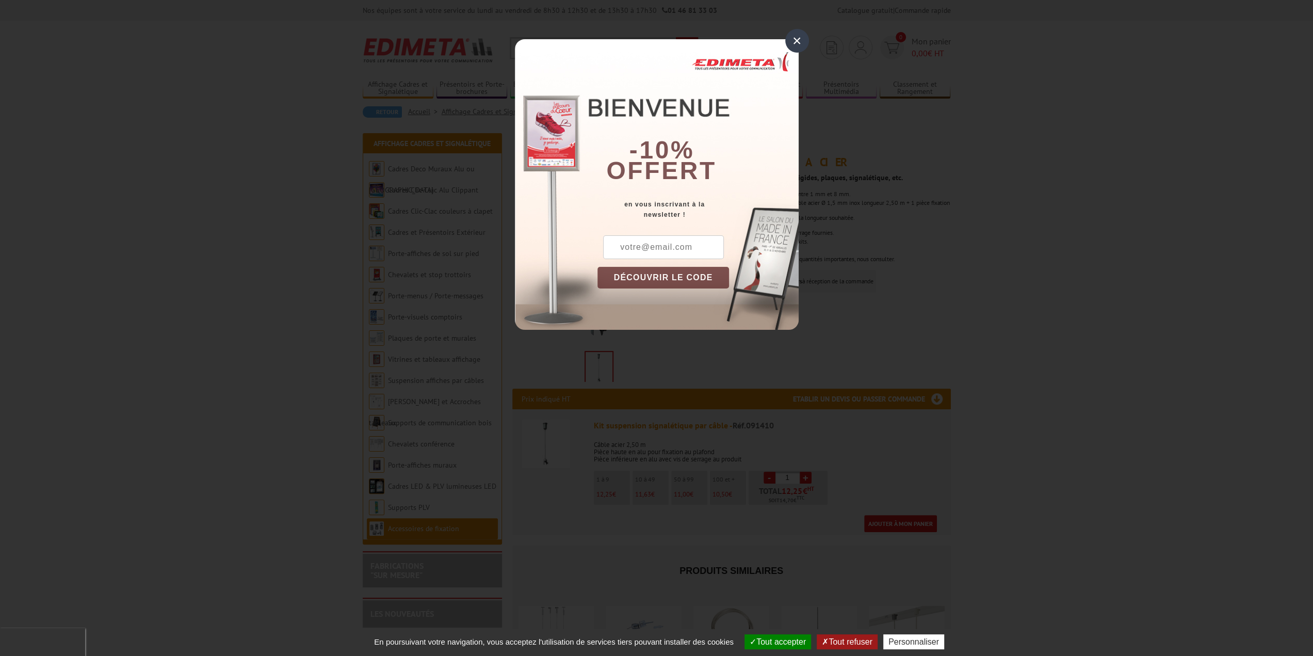
click at [793, 41] on div "×" at bounding box center [797, 41] width 24 height 24
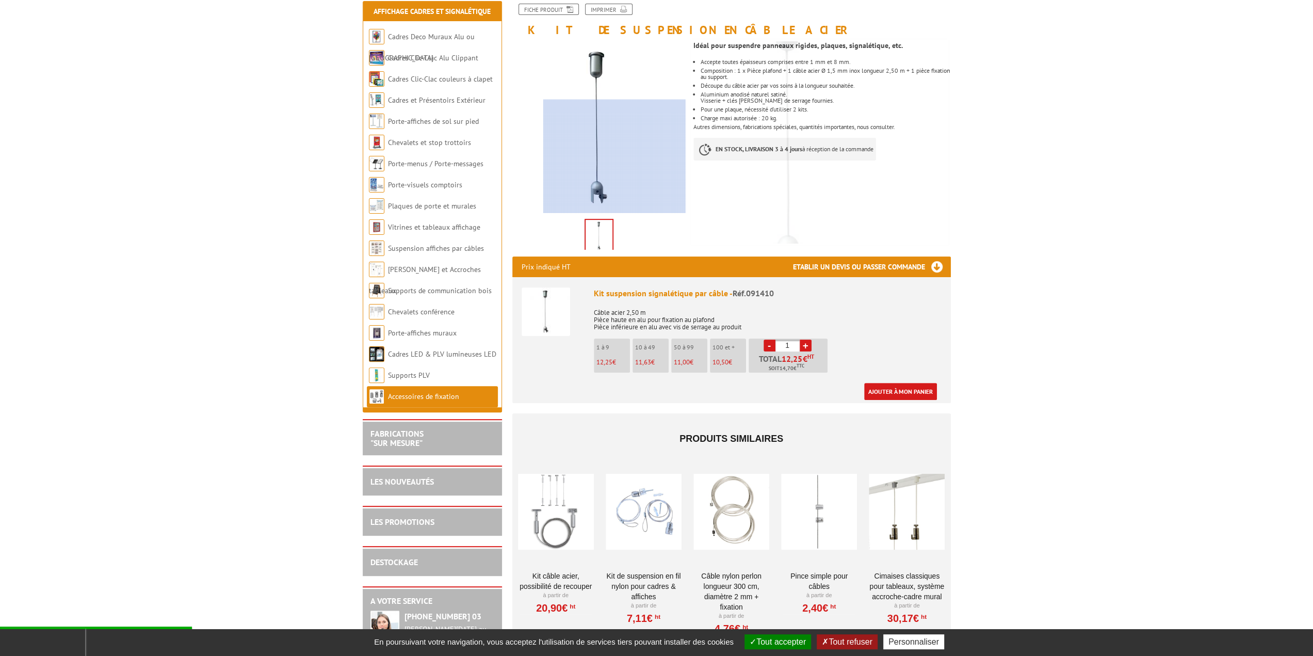
scroll to position [309, 0]
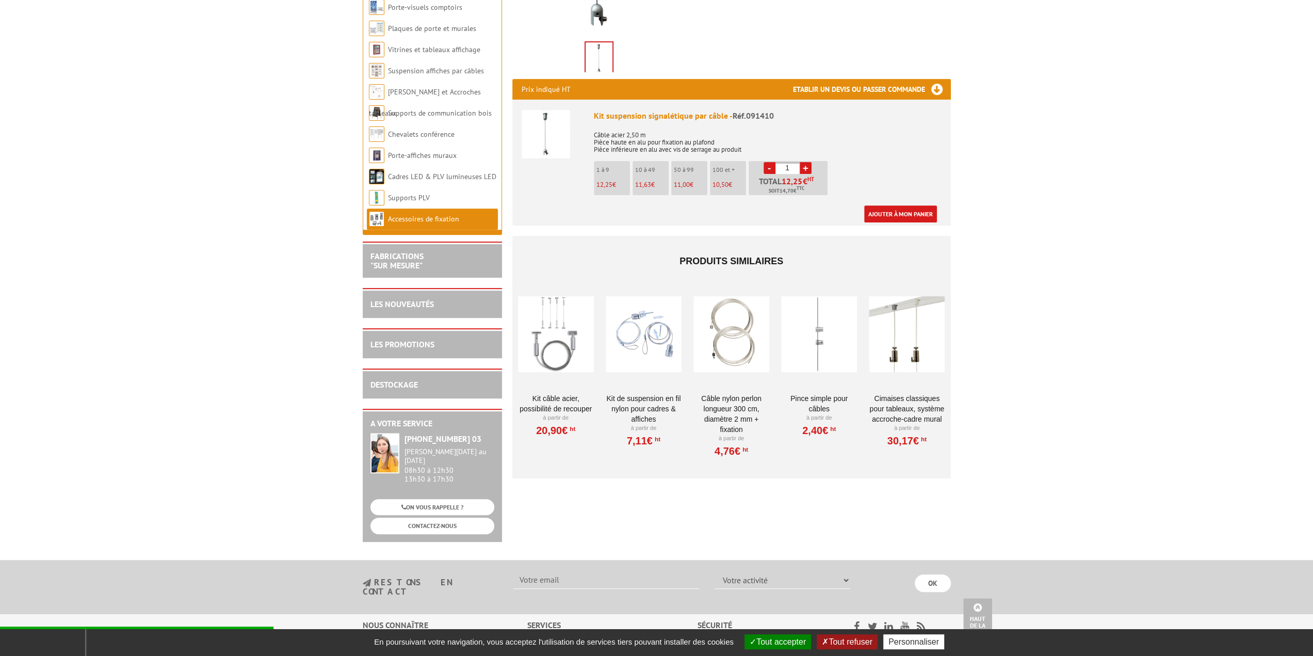
click at [570, 328] on div at bounding box center [556, 333] width 76 height 103
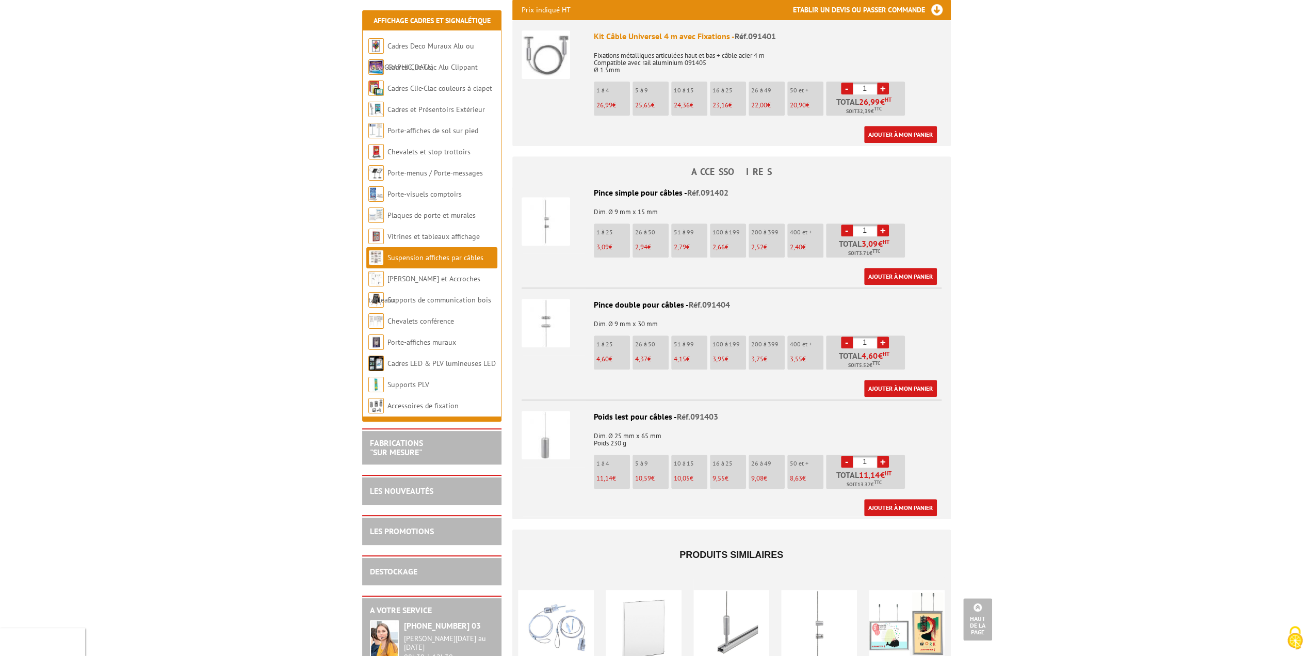
scroll to position [516, 0]
